Goal: Task Accomplishment & Management: Manage account settings

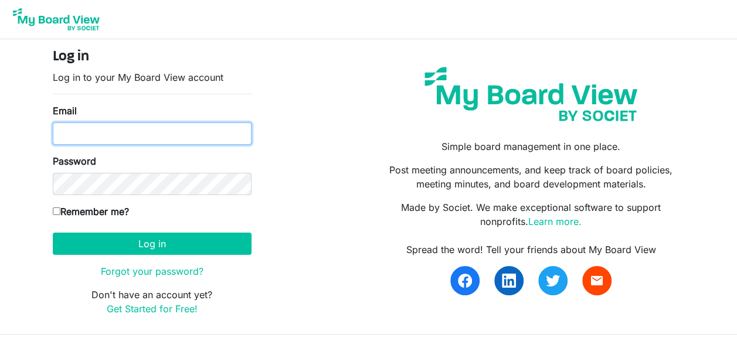
type input "[EMAIL_ADDRESS][DOMAIN_NAME]"
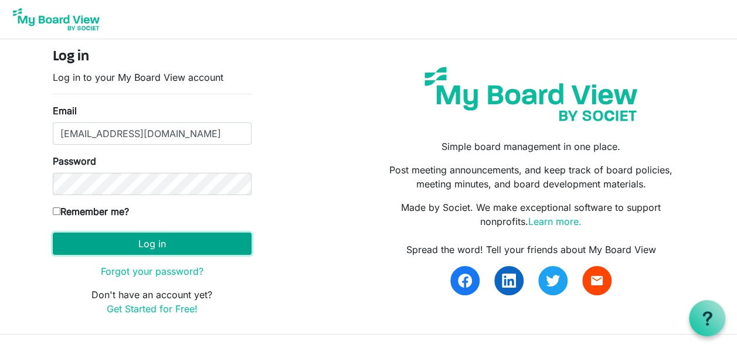
click at [104, 241] on button "Log in" at bounding box center [152, 244] width 199 height 22
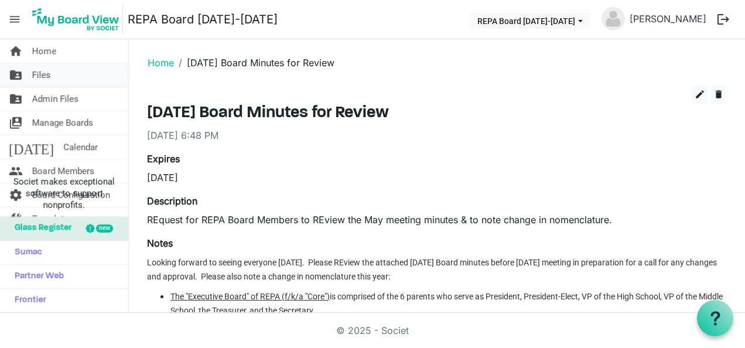
click at [57, 75] on link "folder_shared Files" at bounding box center [64, 74] width 128 height 23
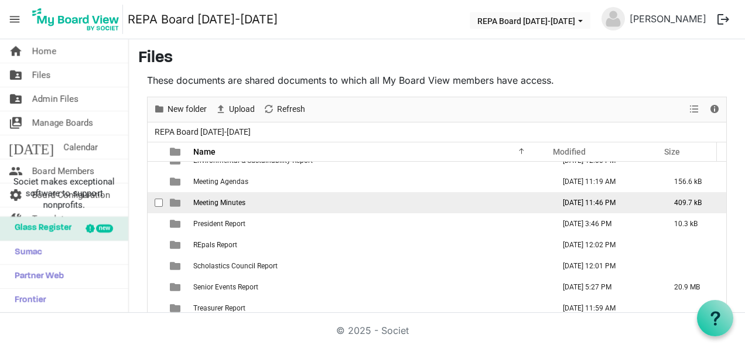
scroll to position [56, 0]
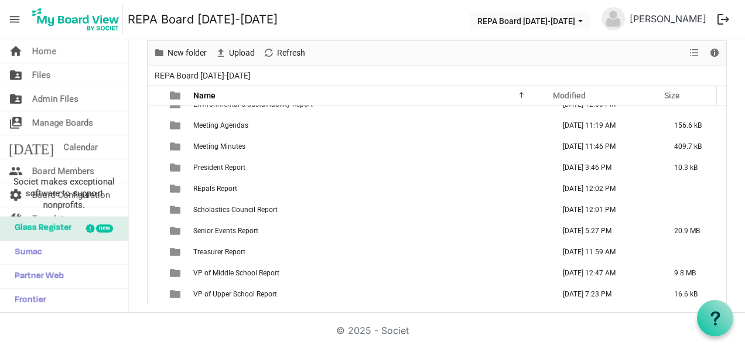
drag, startPoint x: 708, startPoint y: 250, endPoint x: 716, endPoint y: 273, distance: 24.1
click at [716, 273] on div "Arts Council Report August 25, 2025 5:38 PM 51.2 kB Athletics Report August 23,…" at bounding box center [437, 204] width 579 height 199
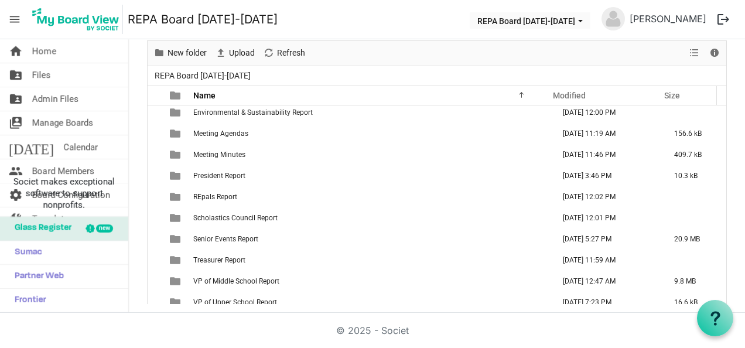
scroll to position [84, 0]
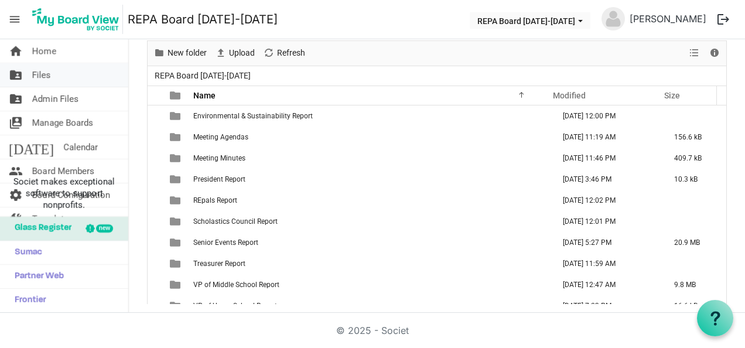
click at [61, 77] on link "folder_shared Files" at bounding box center [64, 74] width 128 height 23
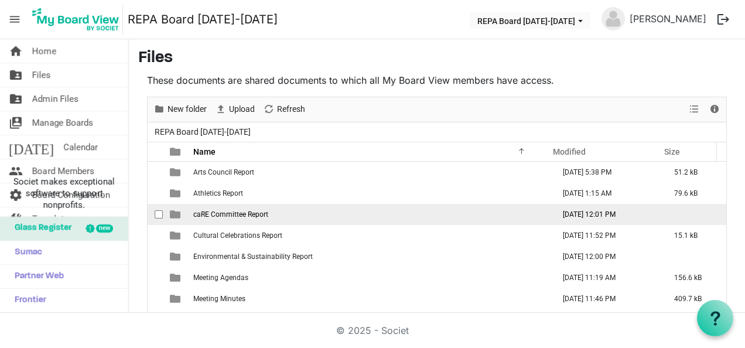
click at [278, 219] on td "caRE Committee Report" at bounding box center [370, 214] width 361 height 21
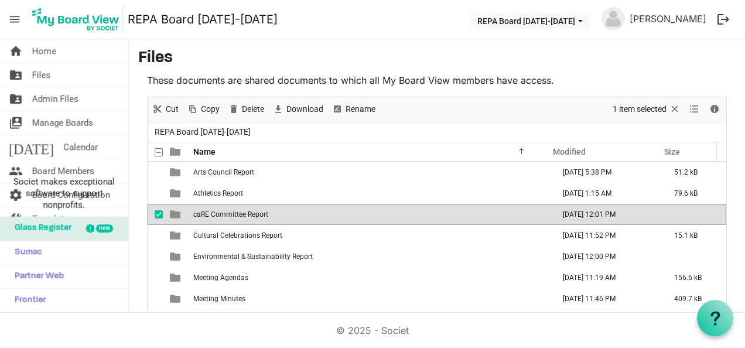
click at [278, 219] on td "caRE Committee Report" at bounding box center [370, 214] width 361 height 21
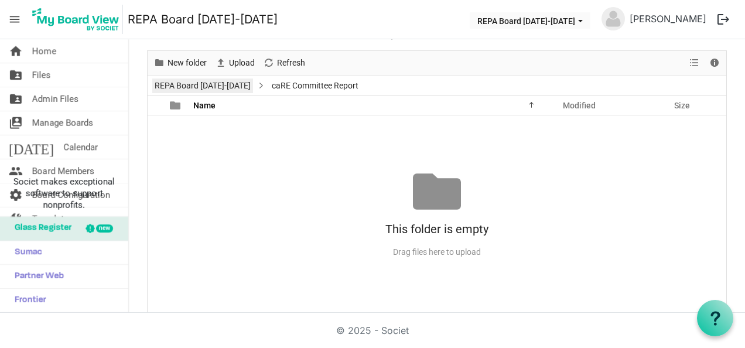
click at [164, 83] on link "REPA Board [DATE]-[DATE]" at bounding box center [202, 86] width 101 height 15
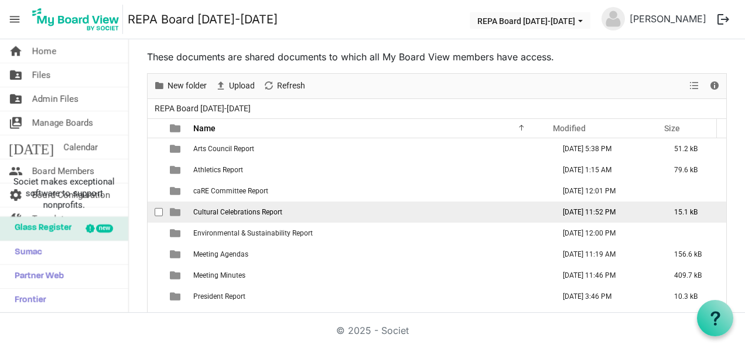
scroll to position [0, 0]
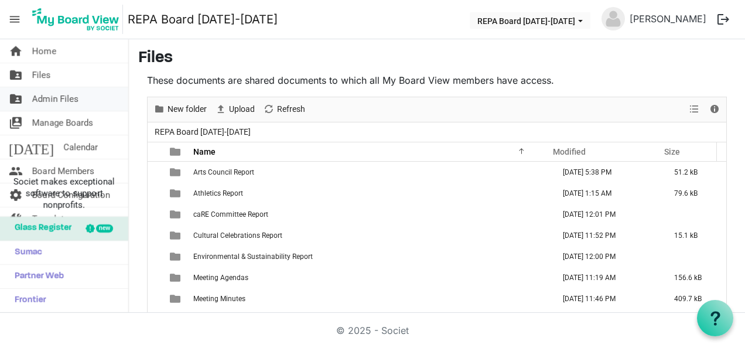
click at [59, 100] on span "Admin Files" at bounding box center [55, 98] width 46 height 23
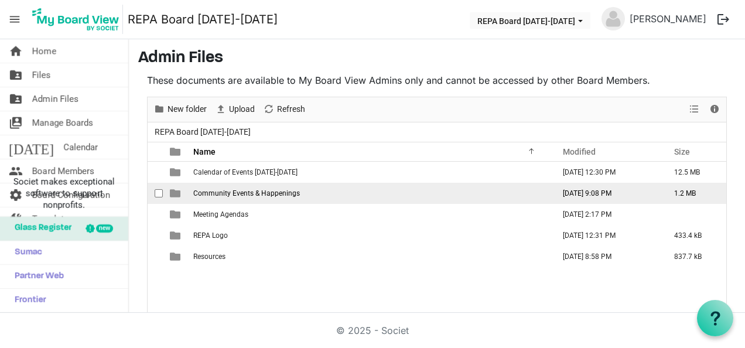
click at [226, 190] on span "Community Events & Happenings" at bounding box center [246, 193] width 107 height 8
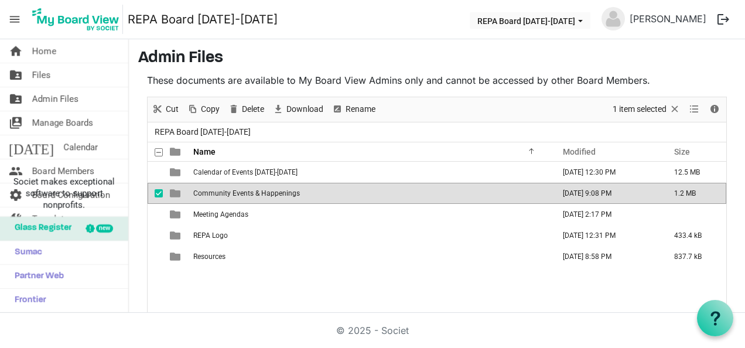
click at [226, 190] on span "Community Events & Happenings" at bounding box center [246, 193] width 107 height 8
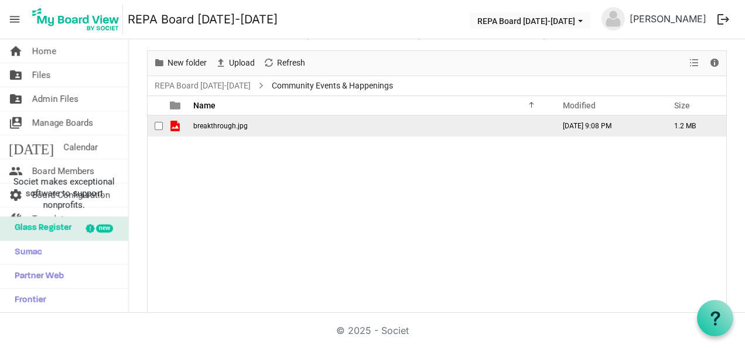
click at [232, 127] on span "breakthrough.jpg" at bounding box center [220, 126] width 55 height 8
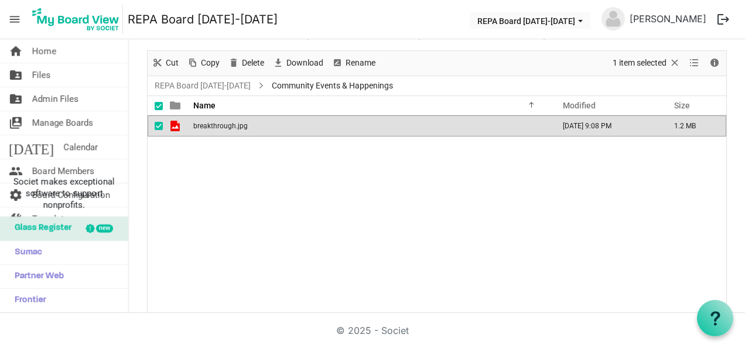
click at [232, 126] on span "breakthrough.jpg" at bounding box center [220, 126] width 55 height 8
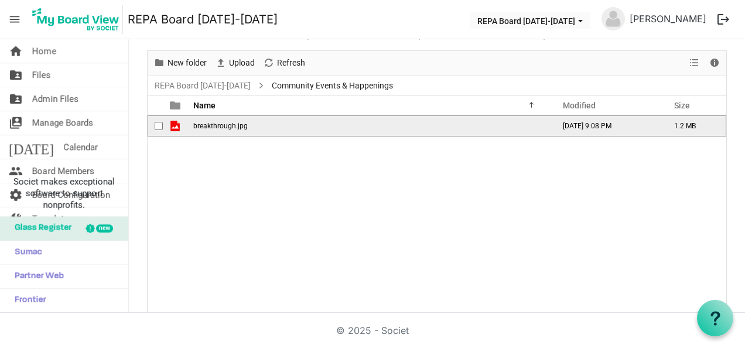
click at [231, 128] on span "breakthrough.jpg" at bounding box center [220, 126] width 55 height 8
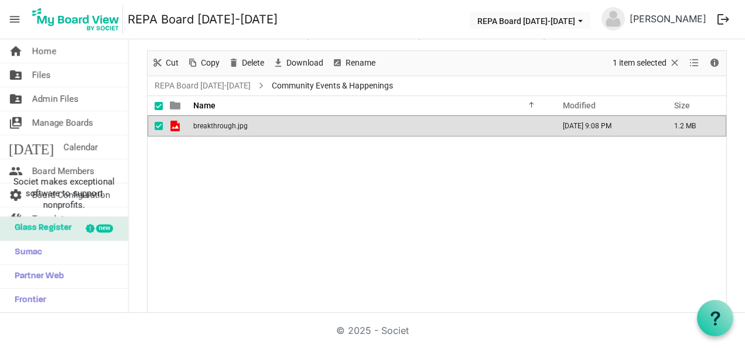
click at [231, 128] on span "breakthrough.jpg" at bounding box center [220, 126] width 55 height 8
click at [191, 86] on link "REPA Board [DATE]-[DATE]" at bounding box center [202, 86] width 101 height 15
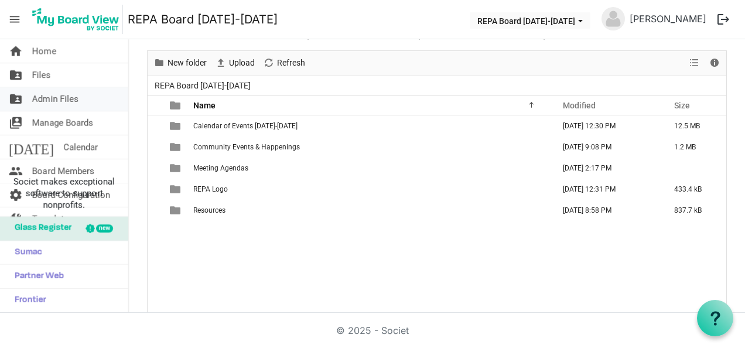
click at [39, 100] on span "Admin Files" at bounding box center [55, 98] width 46 height 23
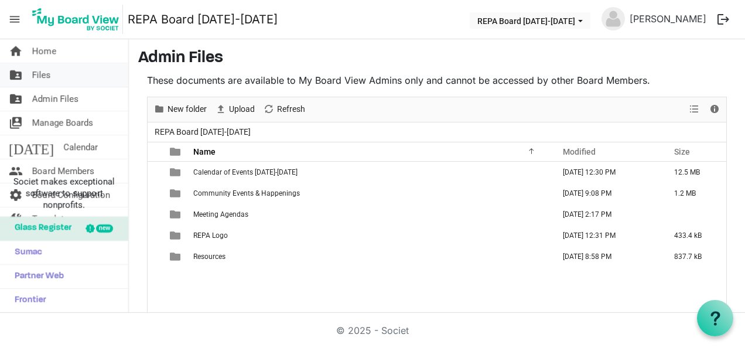
click at [60, 73] on link "folder_shared Files" at bounding box center [64, 74] width 128 height 23
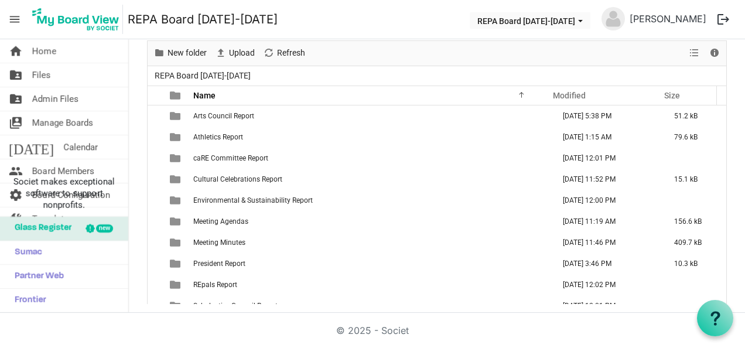
click at [237, 261] on span "President Report" at bounding box center [219, 264] width 52 height 8
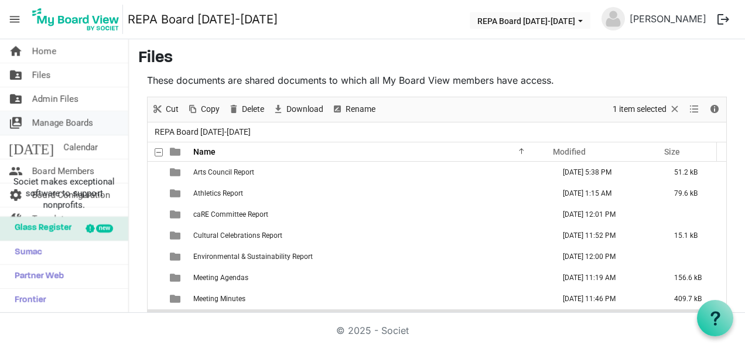
click at [42, 119] on span "Manage Boards" at bounding box center [62, 122] width 61 height 23
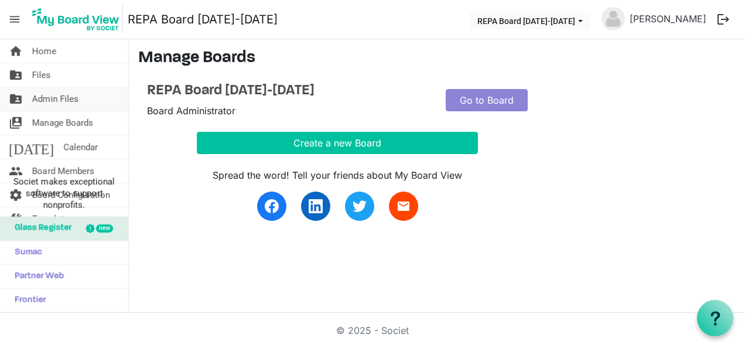
click at [63, 104] on span "Admin Files" at bounding box center [55, 98] width 46 height 23
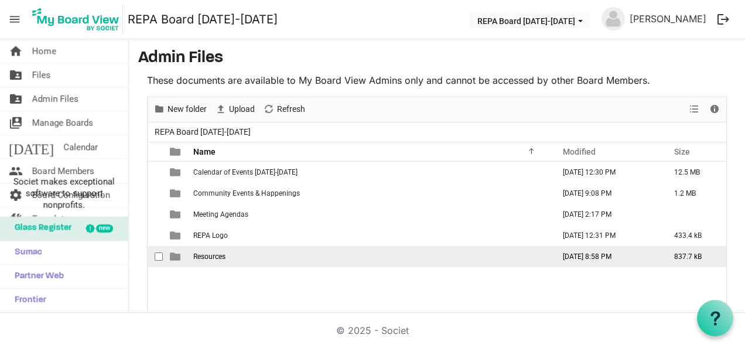
click at [231, 258] on td "Resources" at bounding box center [370, 256] width 361 height 21
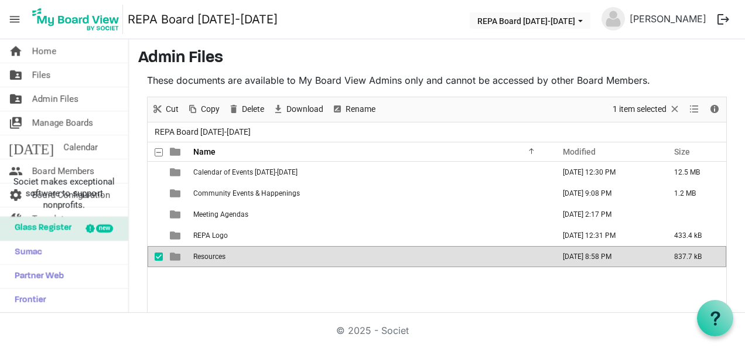
click at [231, 258] on td "Resources" at bounding box center [370, 256] width 361 height 21
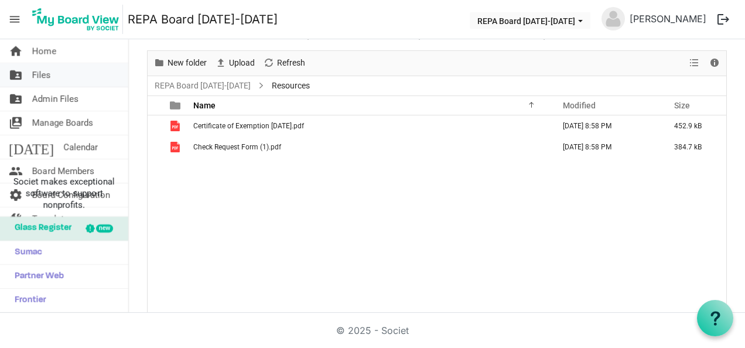
click at [50, 83] on span "Files" at bounding box center [41, 74] width 19 height 23
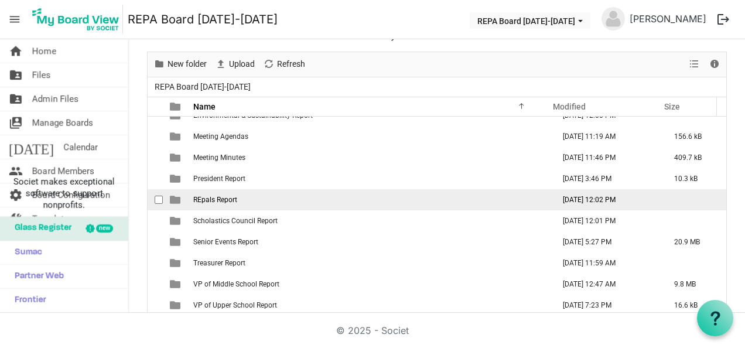
scroll to position [56, 0]
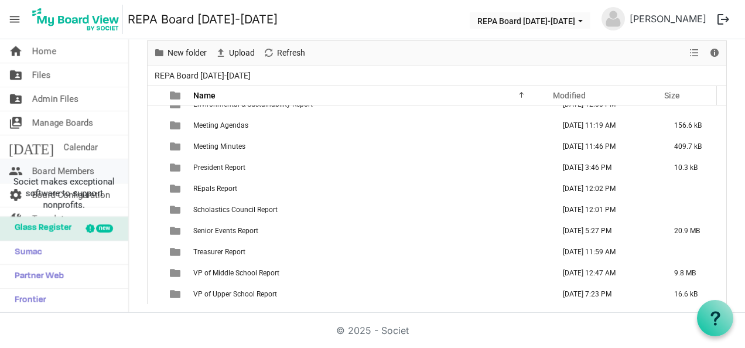
click at [52, 166] on span "Board Members" at bounding box center [63, 170] width 62 height 23
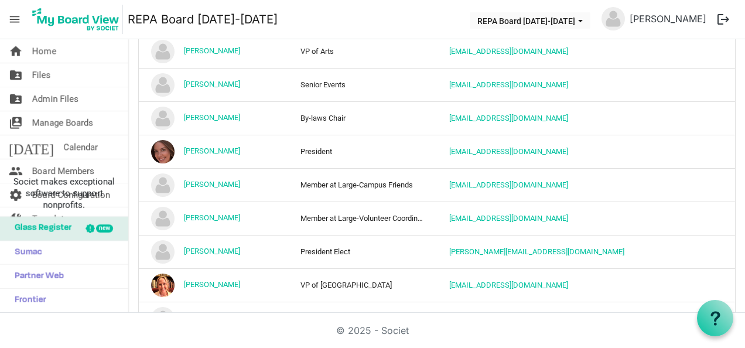
scroll to position [352, 0]
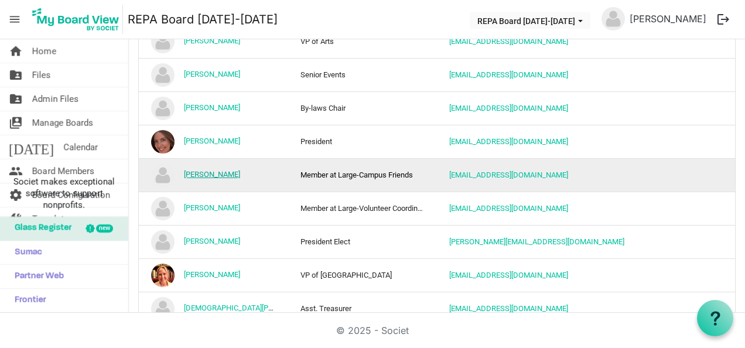
click at [199, 170] on link "[PERSON_NAME]" at bounding box center [212, 174] width 56 height 9
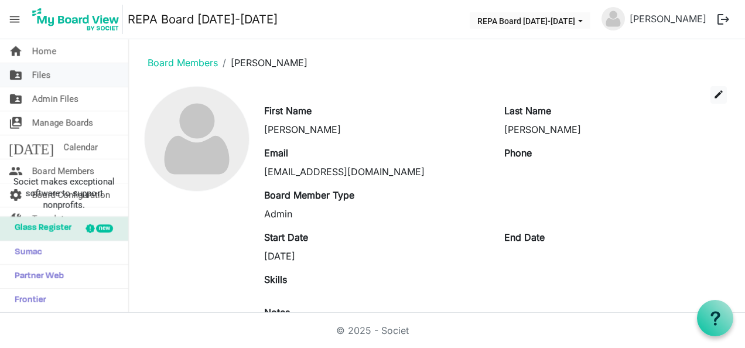
click at [45, 71] on span "Files" at bounding box center [41, 74] width 19 height 23
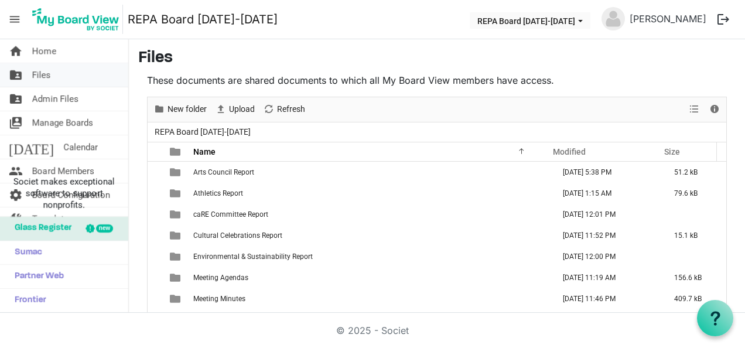
click at [45, 76] on span "Files" at bounding box center [41, 74] width 19 height 23
click at [46, 73] on span "Files" at bounding box center [41, 74] width 19 height 23
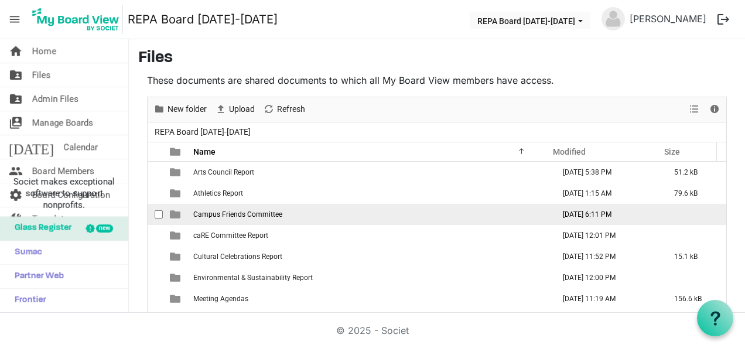
click at [212, 212] on span "Campus Friends Committee" at bounding box center [237, 214] width 89 height 8
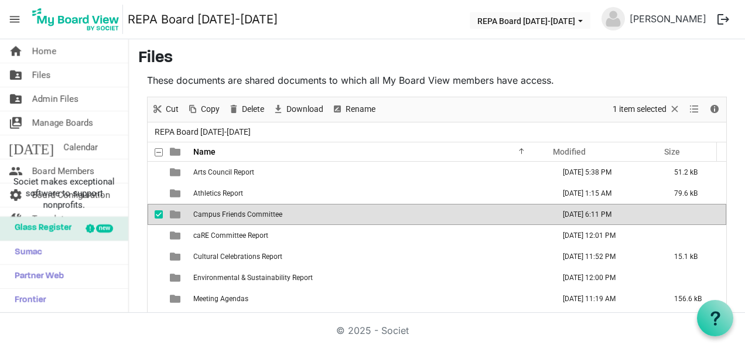
click at [212, 212] on span "Campus Friends Committee" at bounding box center [237, 214] width 89 height 8
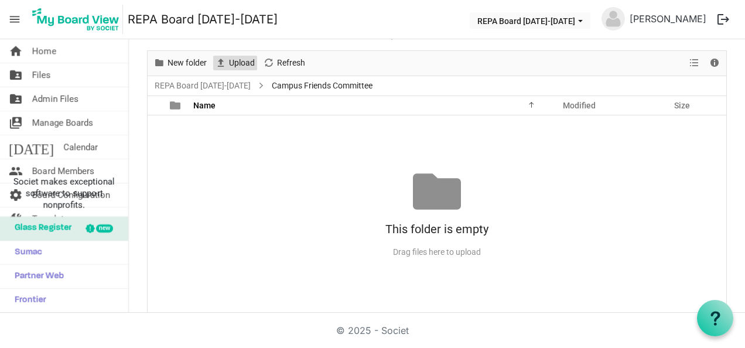
click at [233, 59] on span "Upload" at bounding box center [242, 63] width 28 height 15
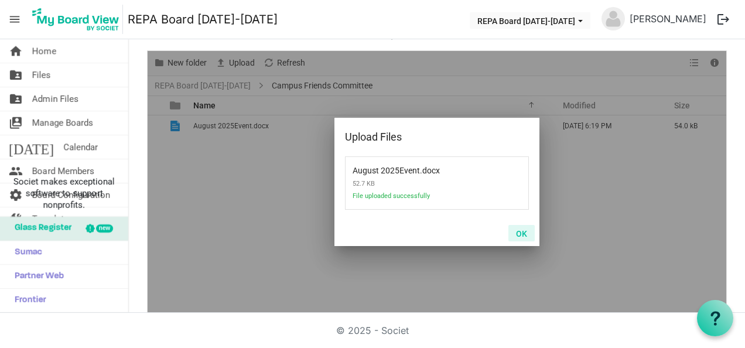
click at [511, 237] on button "OK" at bounding box center [522, 233] width 26 height 16
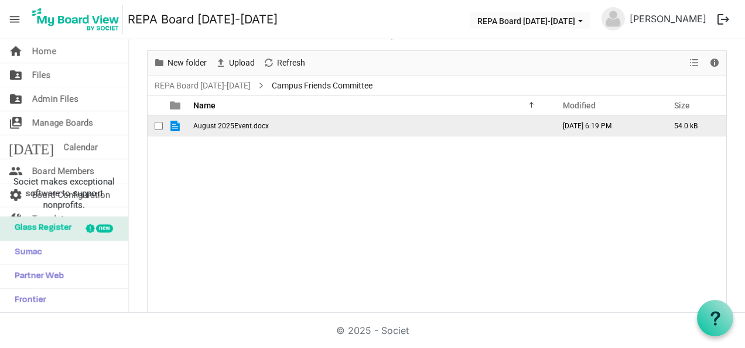
click at [229, 127] on span "August 2025Event.docx" at bounding box center [231, 126] width 76 height 8
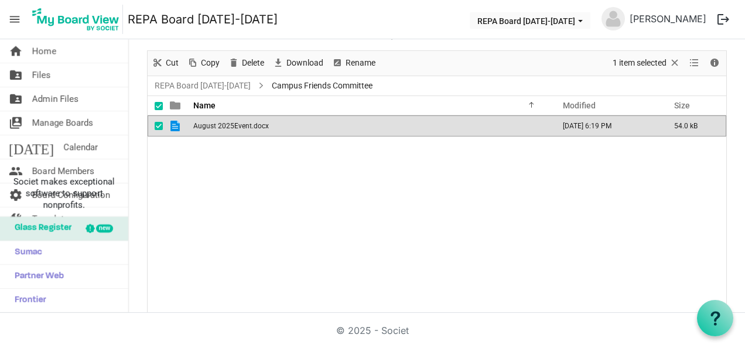
click at [286, 127] on td "August 2025Event.docx" at bounding box center [370, 125] width 361 height 21
click at [245, 59] on span "Delete" at bounding box center [253, 63] width 25 height 15
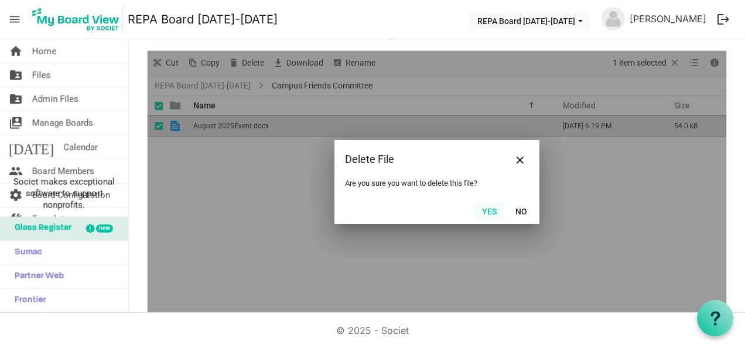
click at [484, 210] on button "Yes" at bounding box center [490, 211] width 30 height 16
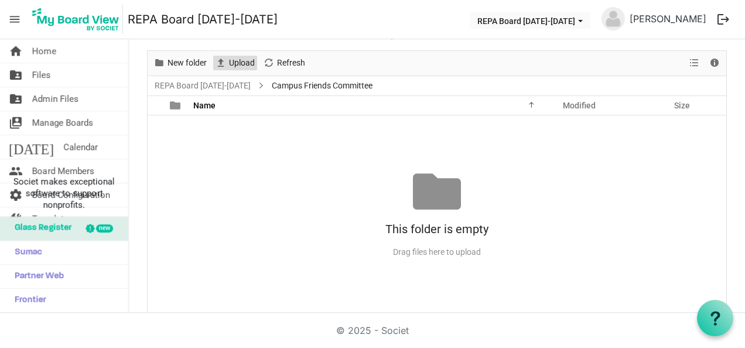
click at [242, 60] on span "Upload" at bounding box center [242, 63] width 28 height 15
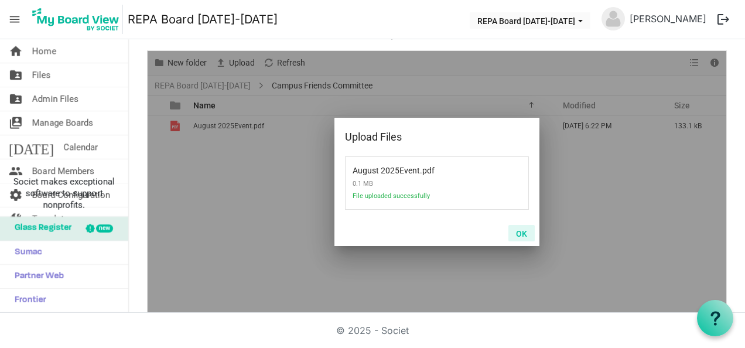
click at [513, 236] on button "OK" at bounding box center [522, 233] width 26 height 16
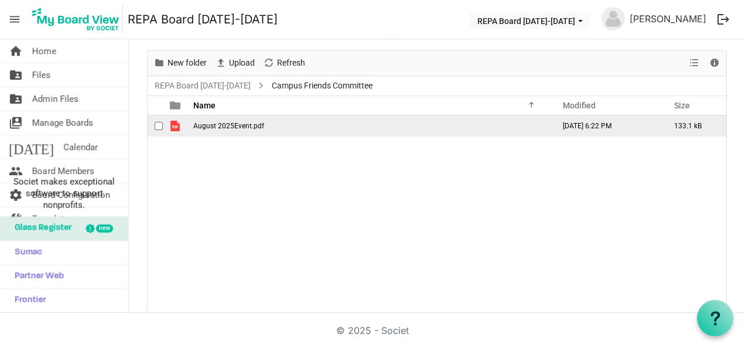
click at [211, 123] on span "August 2025Event.pdf" at bounding box center [228, 126] width 71 height 8
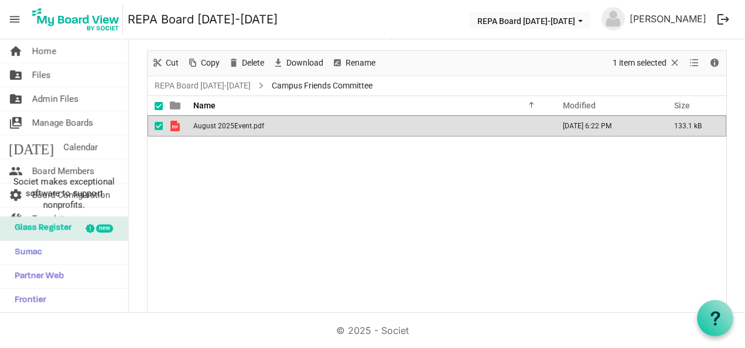
click at [211, 123] on span "August 2025Event.pdf" at bounding box center [228, 126] width 71 height 8
